Goal: Transaction & Acquisition: Obtain resource

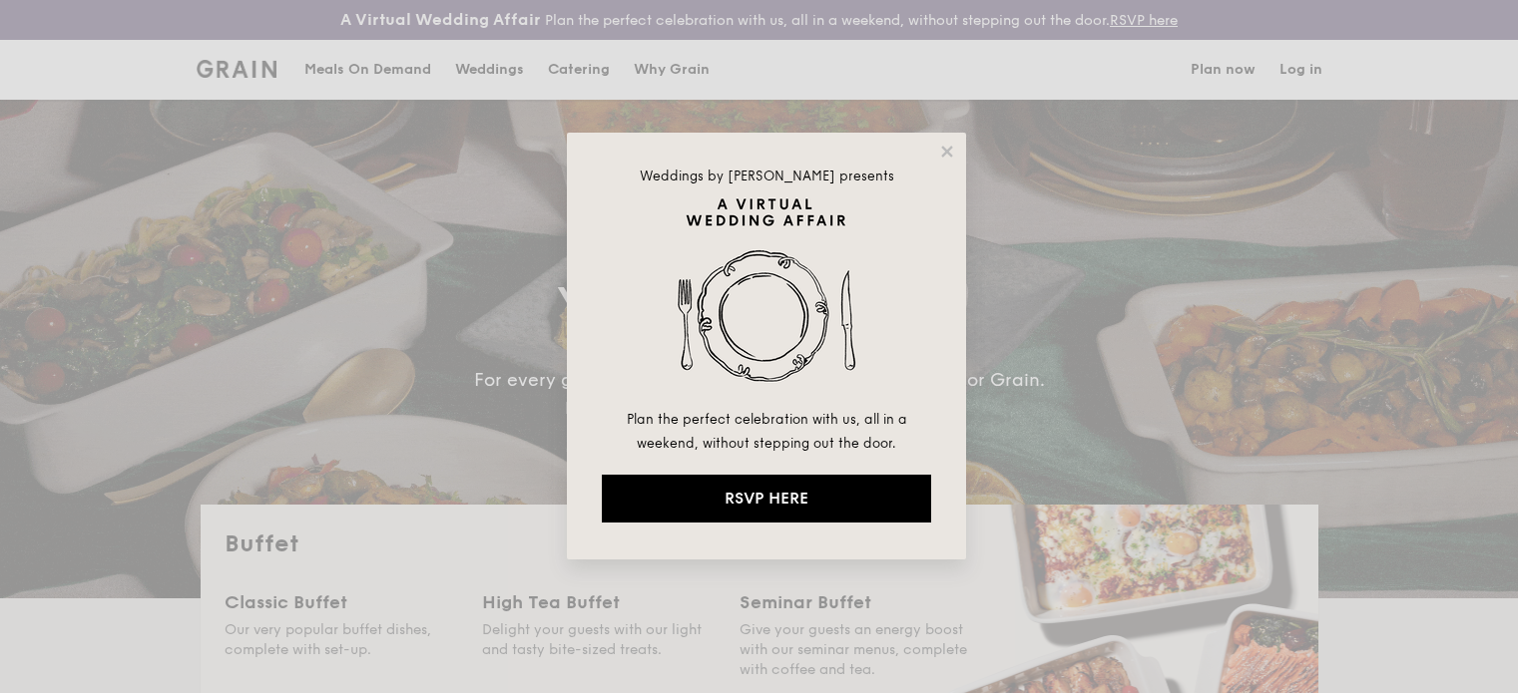
select select
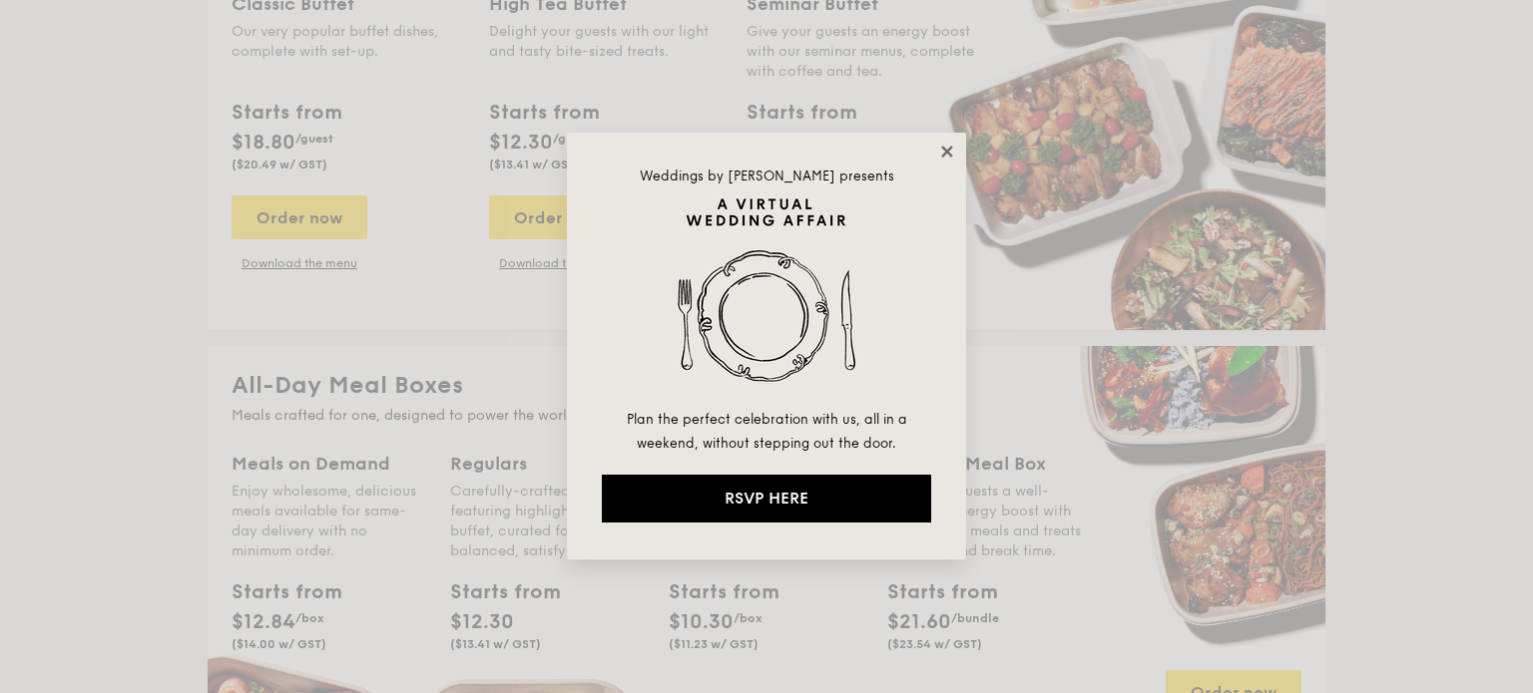
click at [938, 151] on icon at bounding box center [947, 152] width 18 height 18
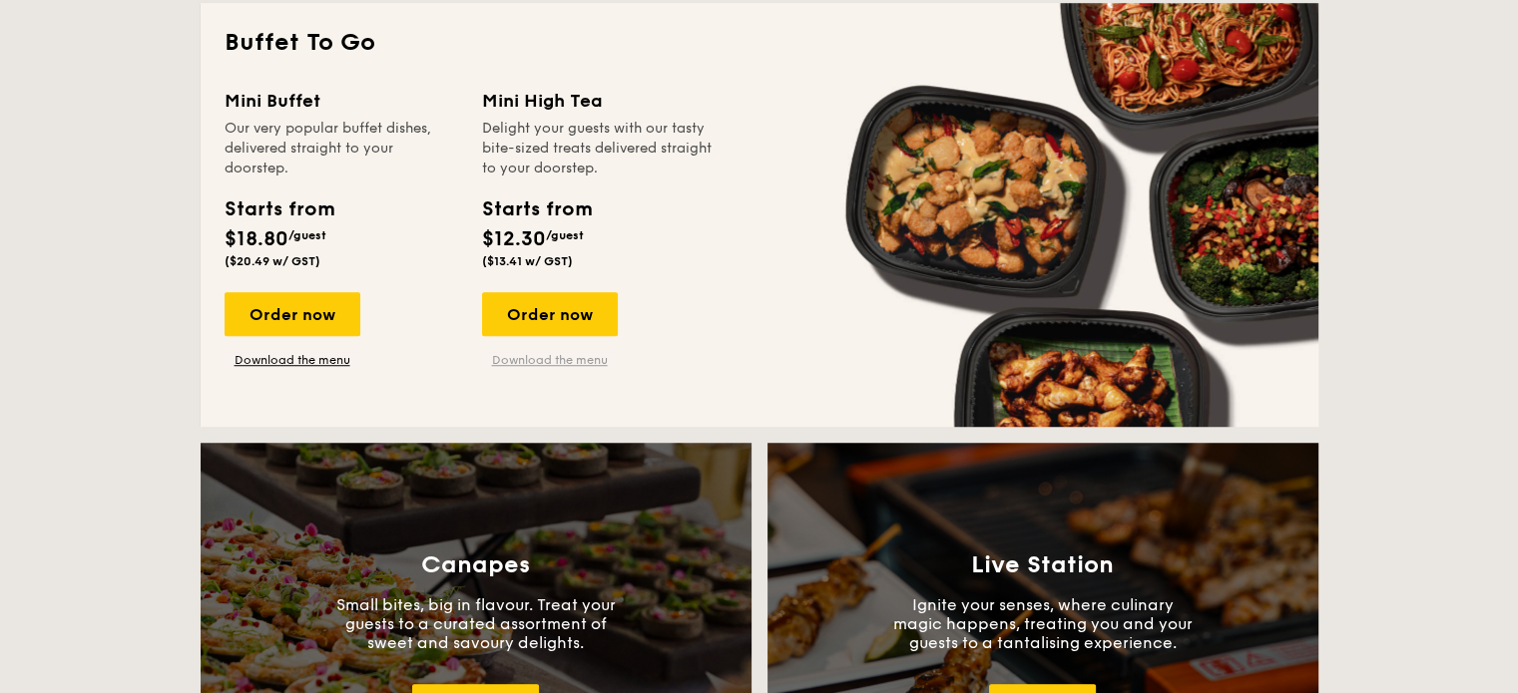
scroll to position [1458, 0]
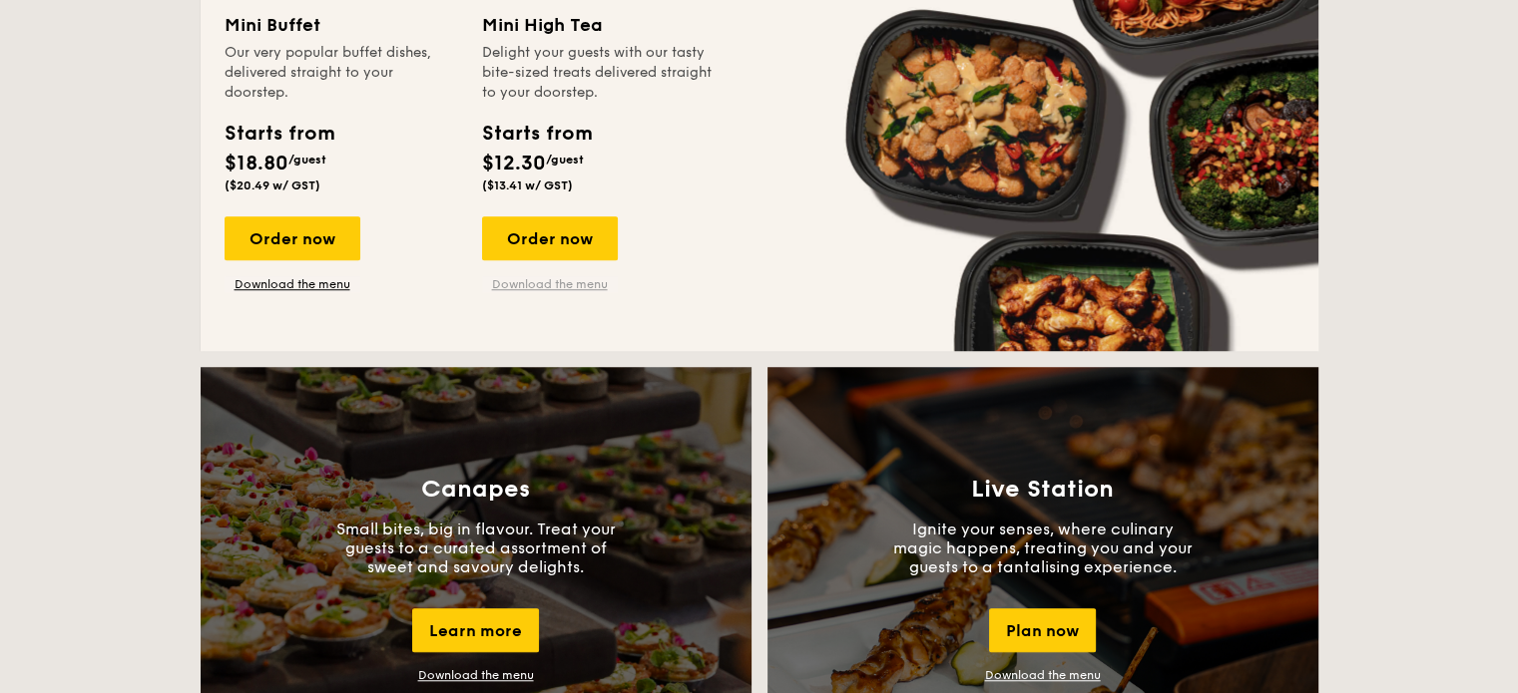
click at [511, 283] on link "Download the menu" at bounding box center [550, 284] width 136 height 16
click at [343, 283] on link "Download the menu" at bounding box center [293, 284] width 136 height 16
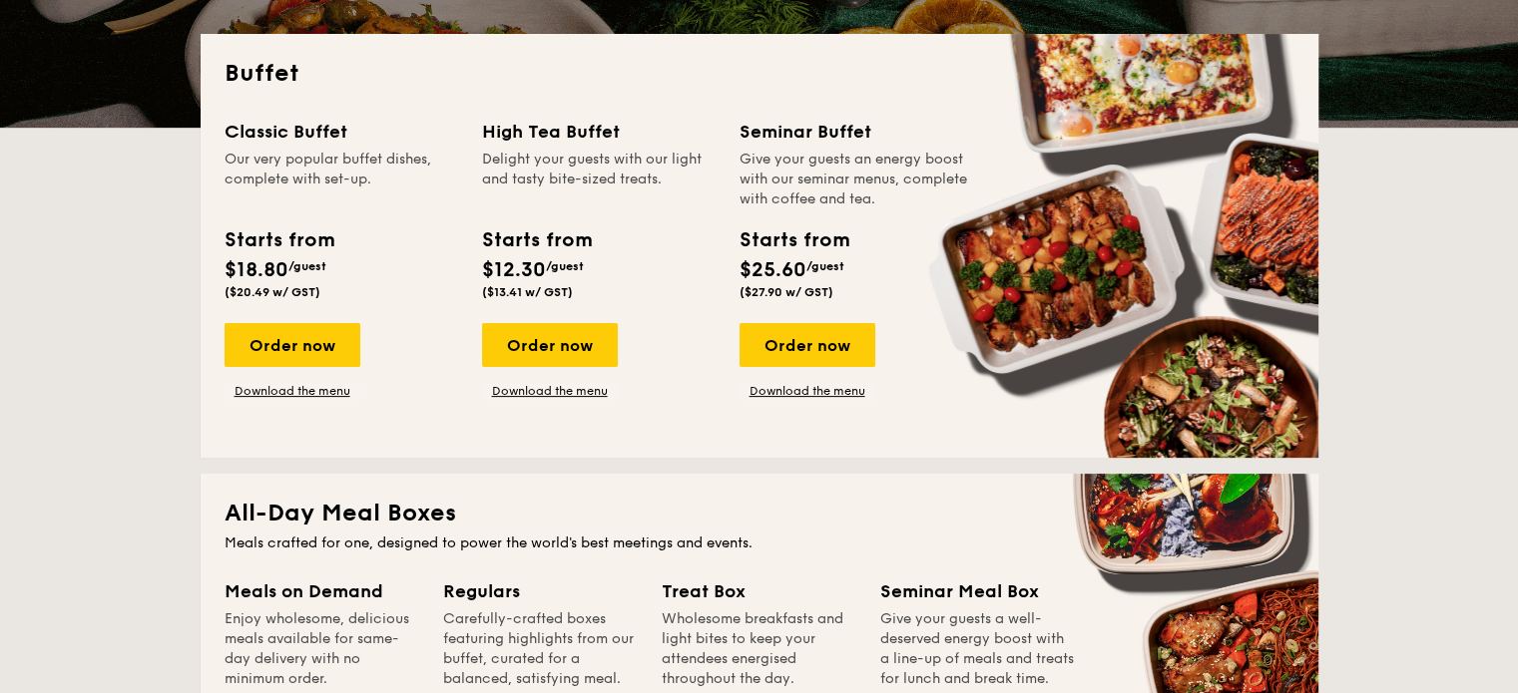
scroll to position [360, 0]
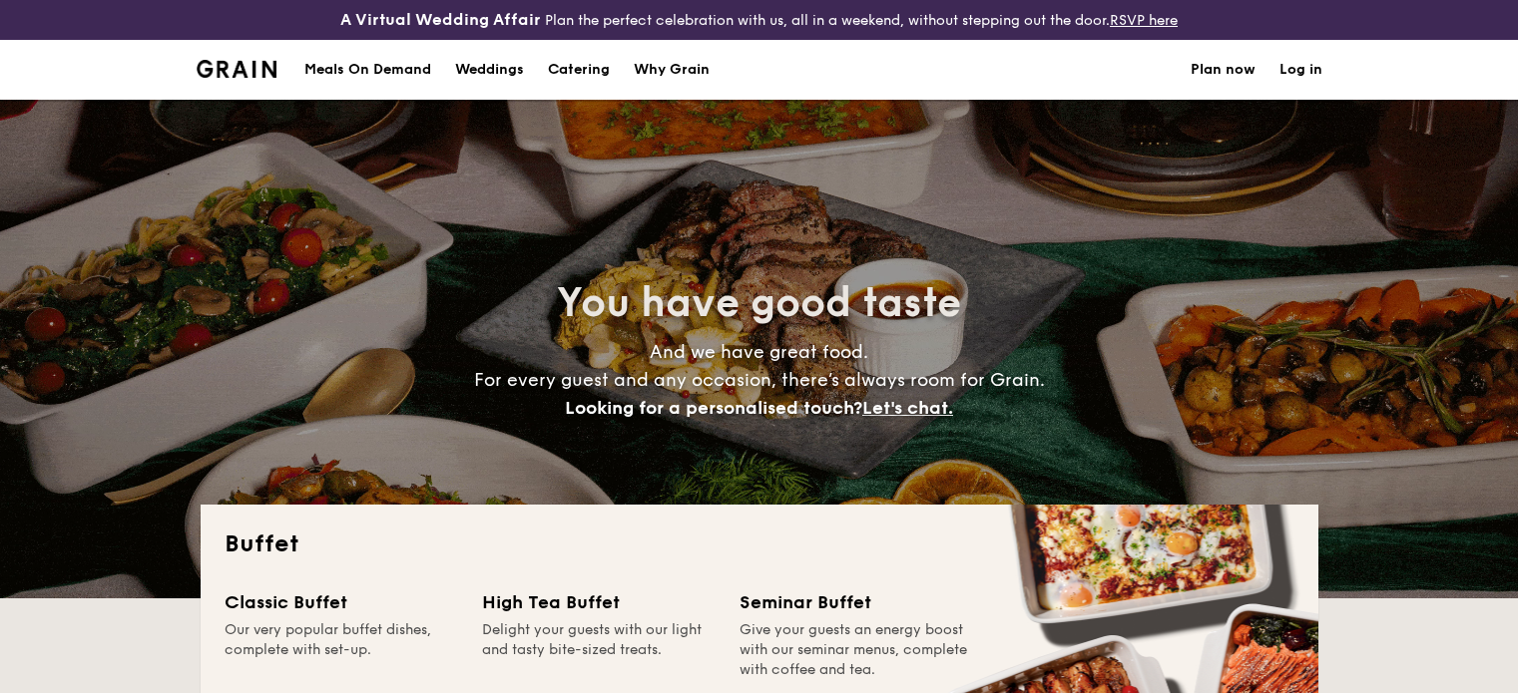
select select
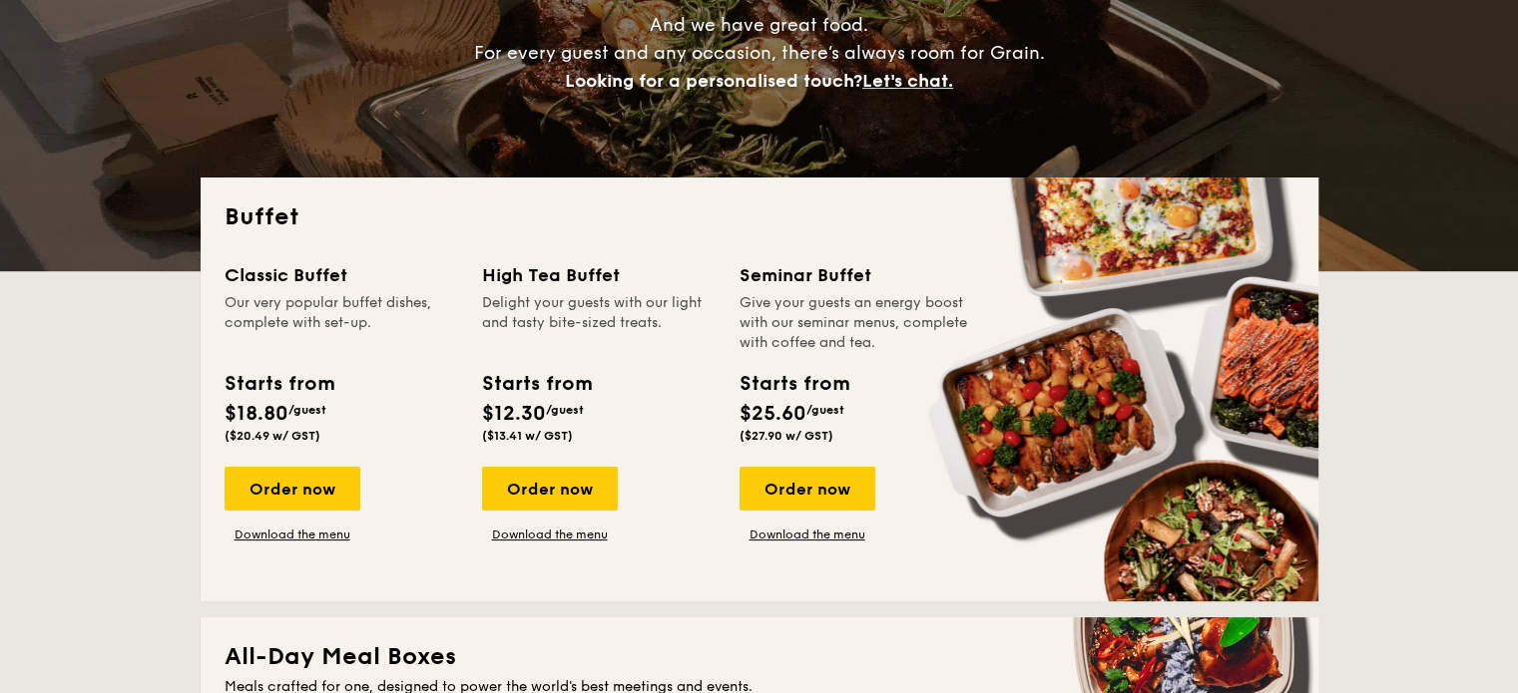
scroll to position [399, 0]
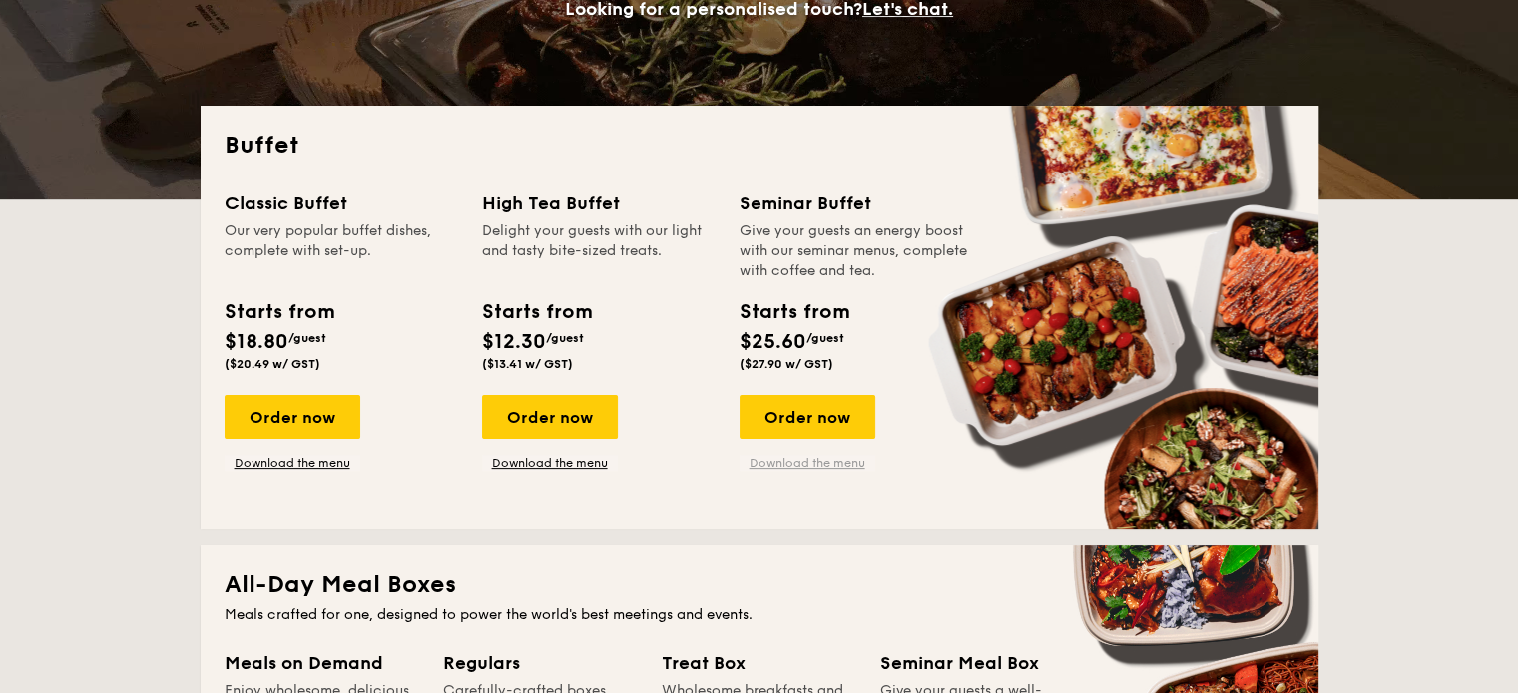
click at [778, 462] on link "Download the menu" at bounding box center [807, 463] width 136 height 16
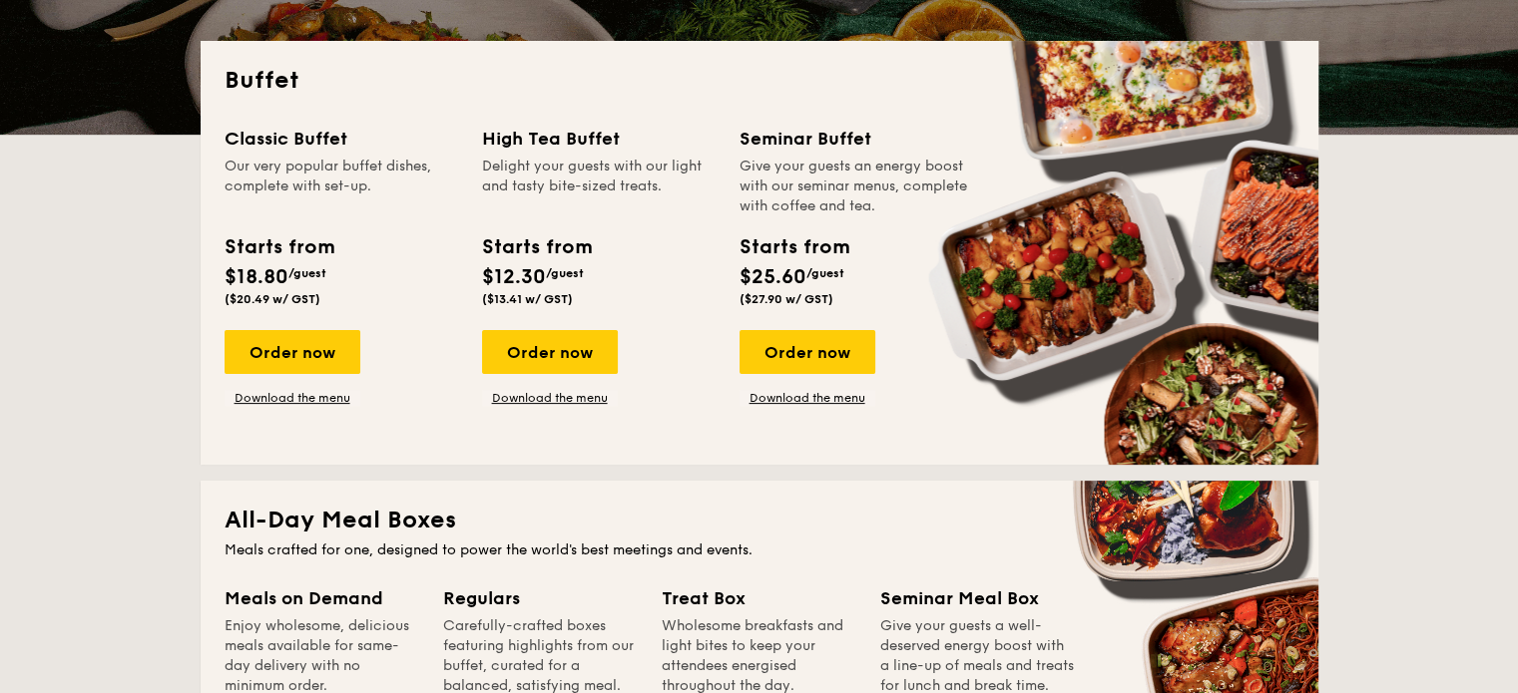
scroll to position [499, 0]
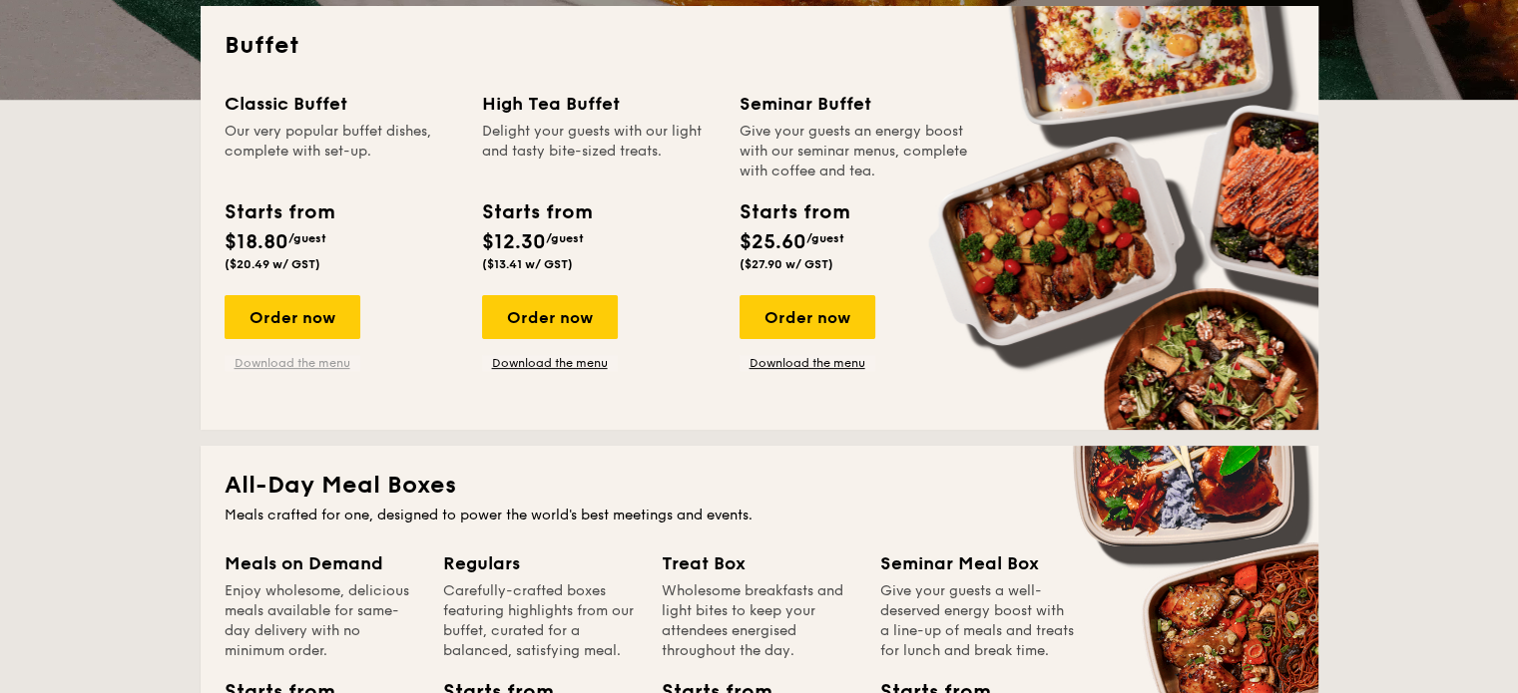
click at [283, 359] on link "Download the menu" at bounding box center [293, 363] width 136 height 16
